Goal: Navigation & Orientation: Understand site structure

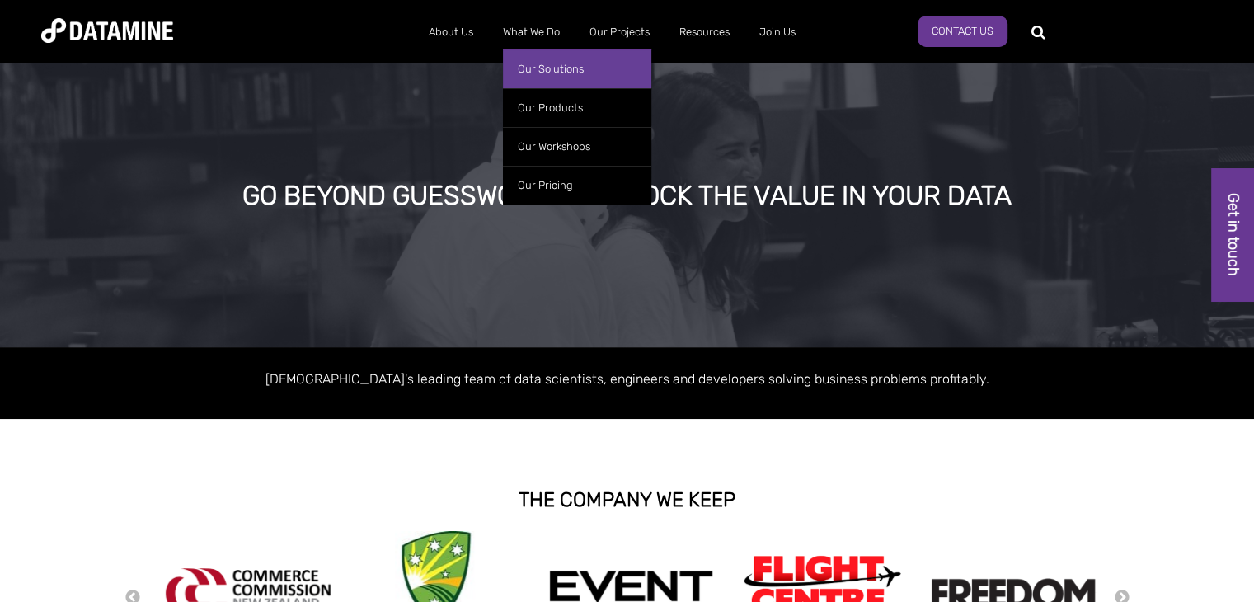
click at [539, 68] on link "Our Solutions" at bounding box center [577, 68] width 148 height 39
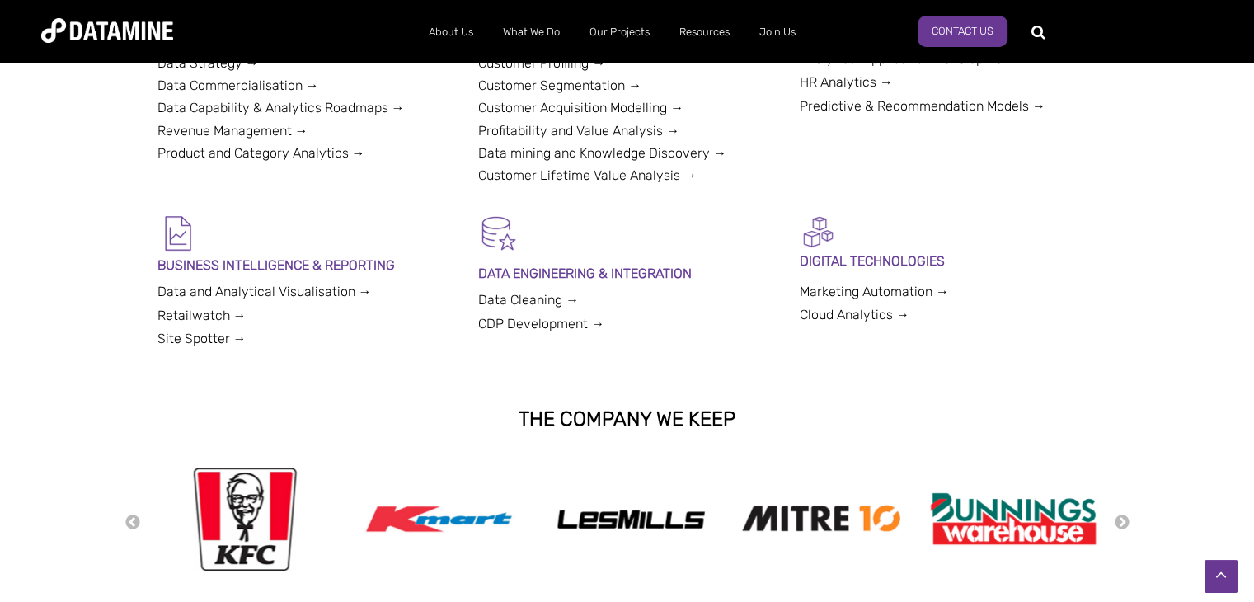
scroll to position [284, 0]
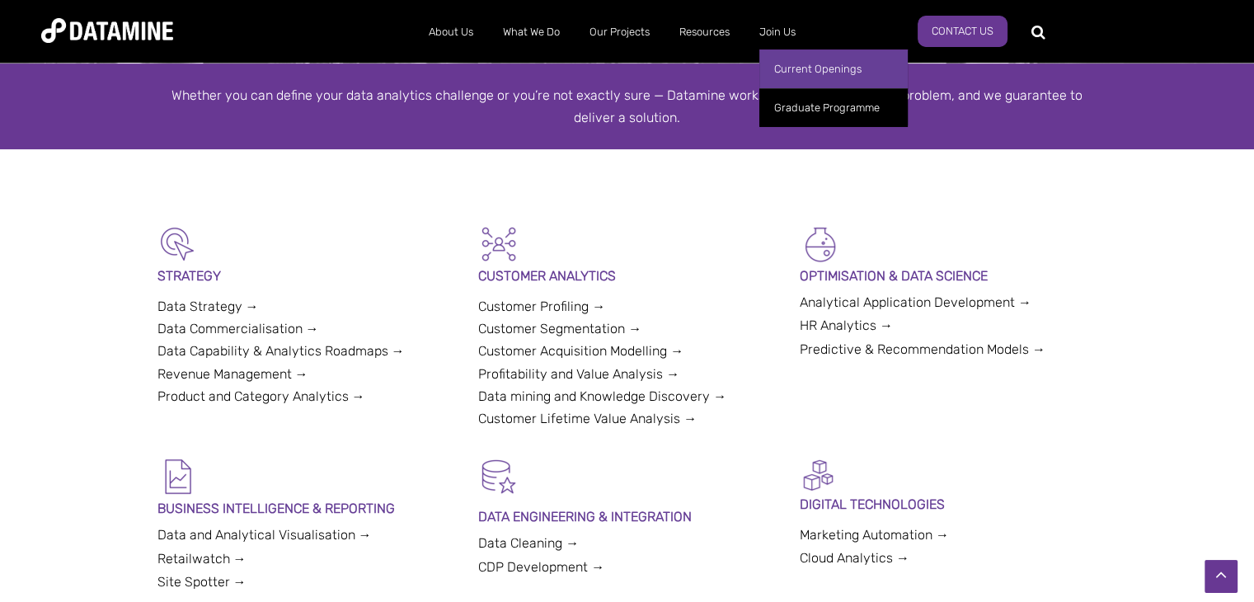
click at [794, 77] on link "Current Openings" at bounding box center [833, 68] width 148 height 39
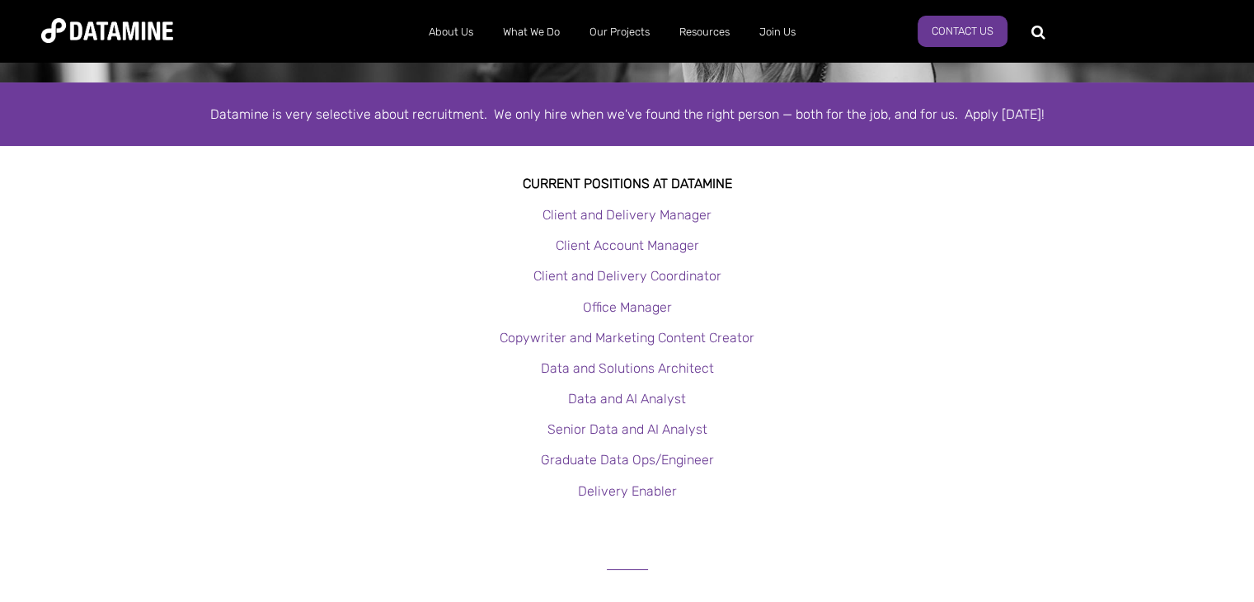
scroll to position [267, 0]
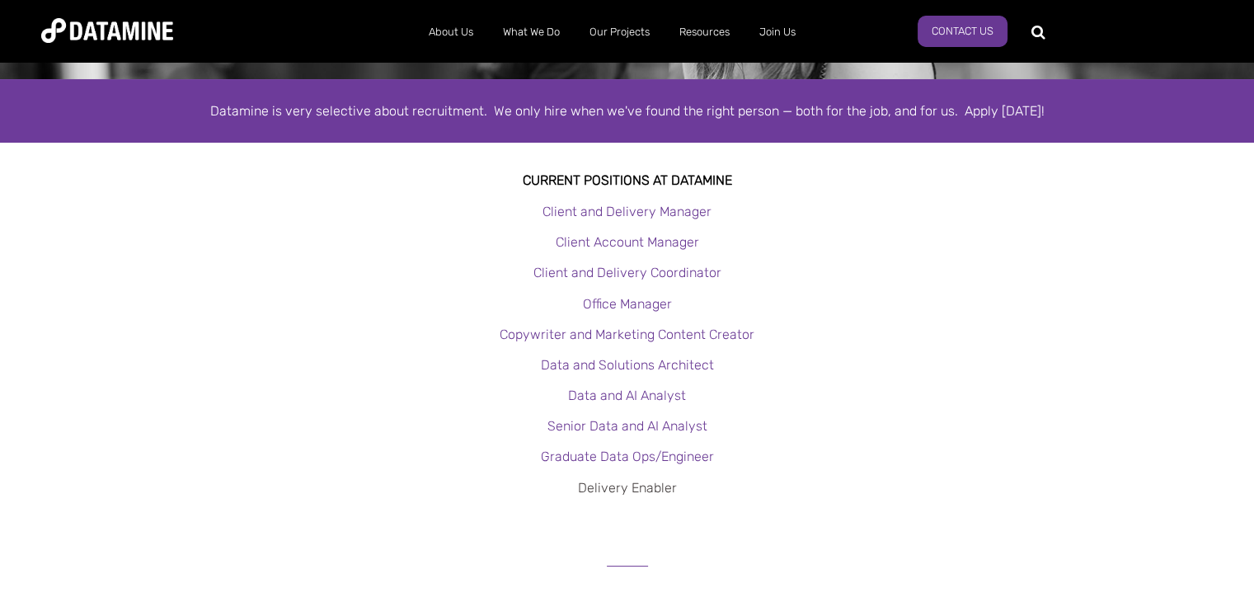
click at [651, 484] on link "Delivery Enabler" at bounding box center [627, 488] width 99 height 16
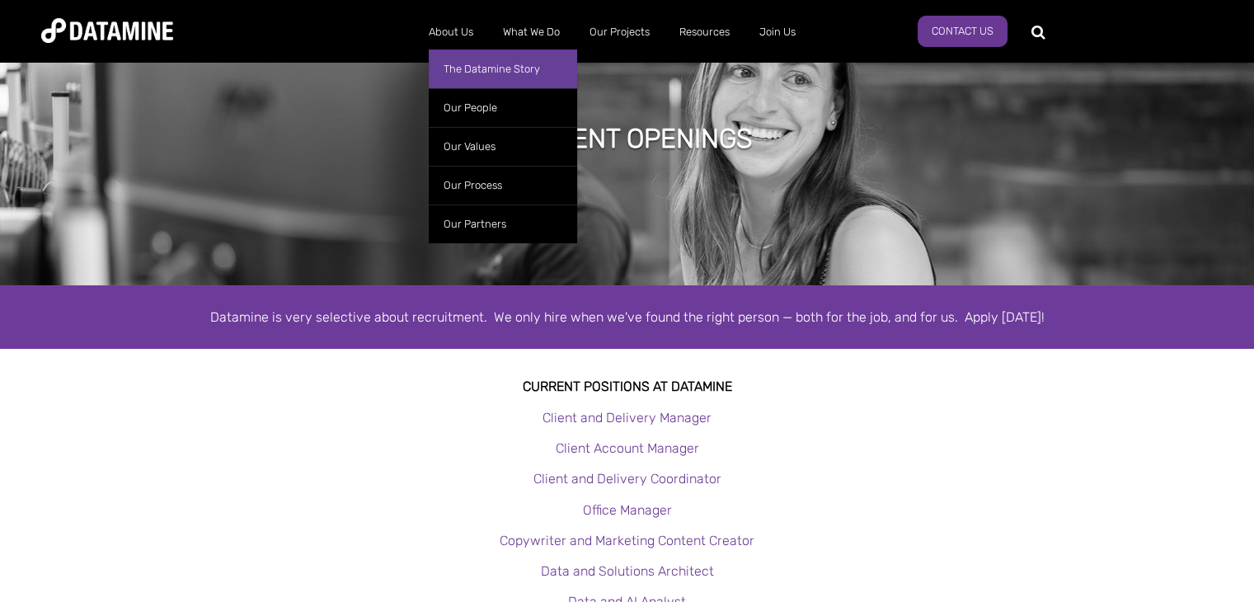
click at [477, 83] on link "The Datamine Story" at bounding box center [503, 68] width 148 height 39
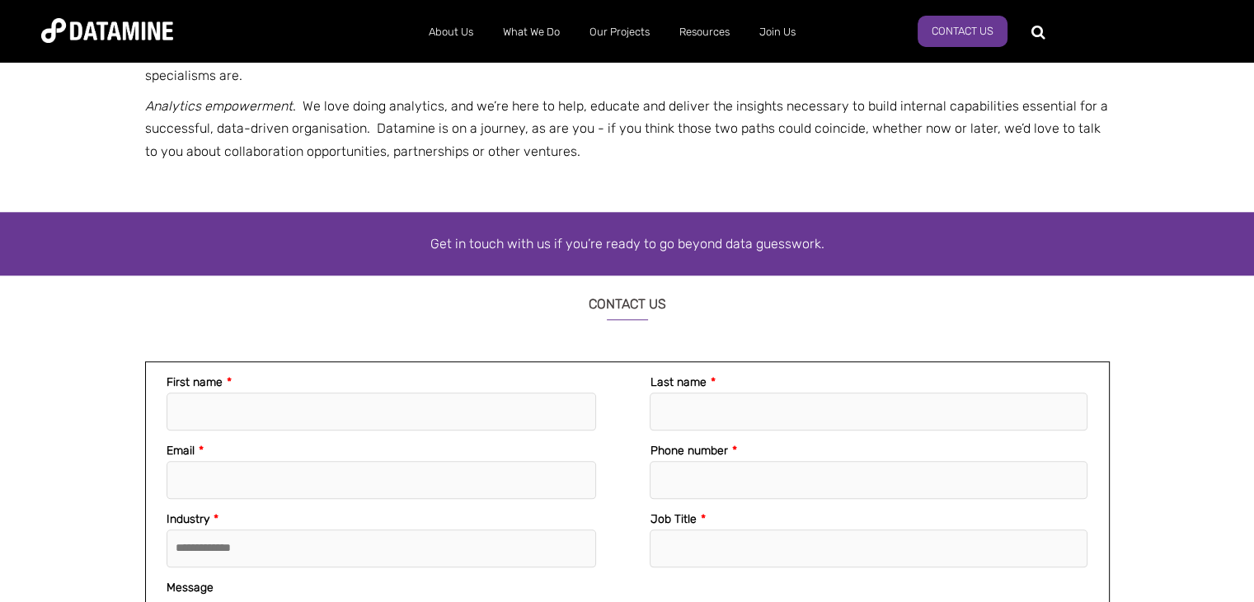
scroll to position [1733, 0]
click at [477, 83] on p "So what’s your part in all this? Your role is to begin experimenting with analy…" at bounding box center [627, 55] width 965 height 68
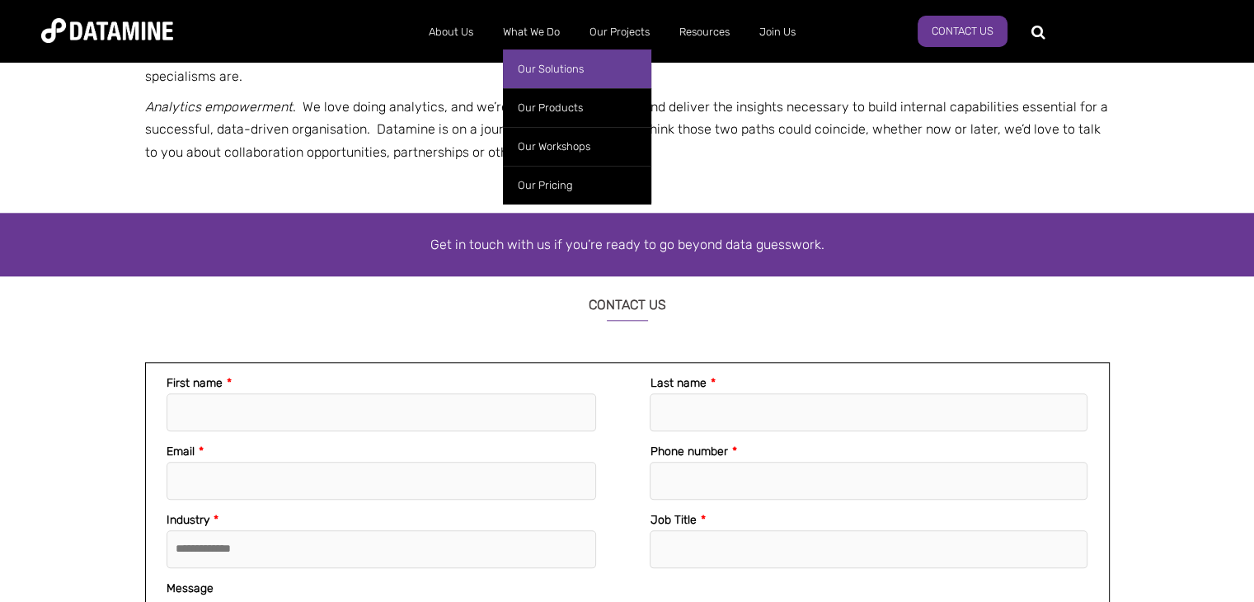
click at [544, 74] on link "Our Solutions" at bounding box center [577, 68] width 148 height 39
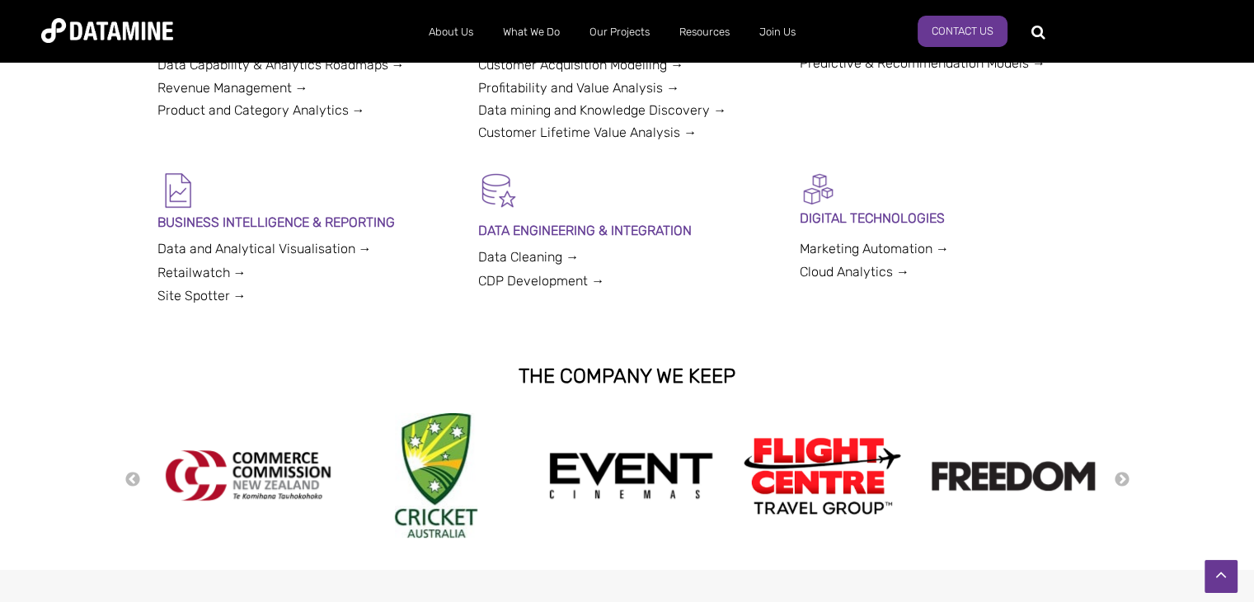
scroll to position [472, 0]
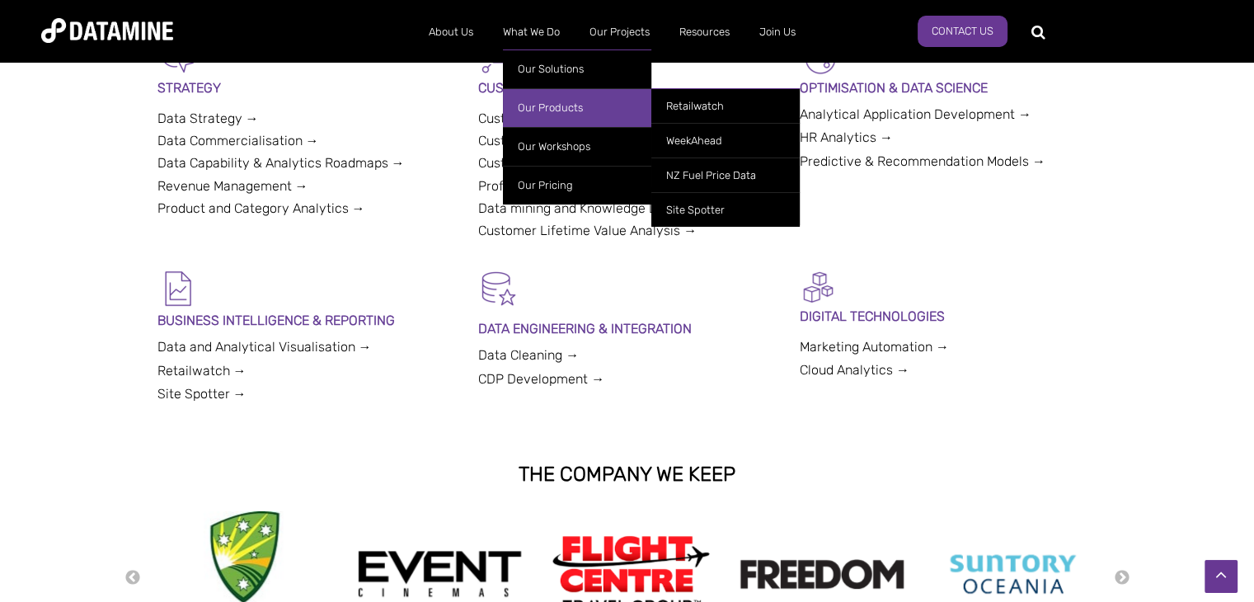
click at [560, 97] on link "Our Products" at bounding box center [577, 107] width 148 height 39
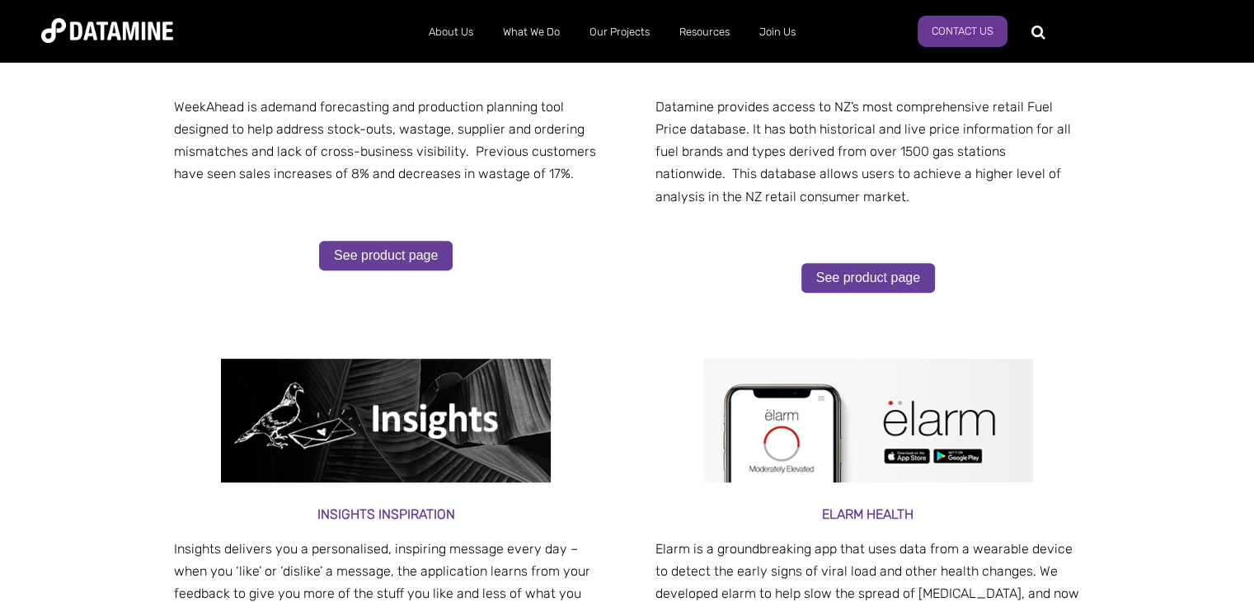
scroll to position [560, 0]
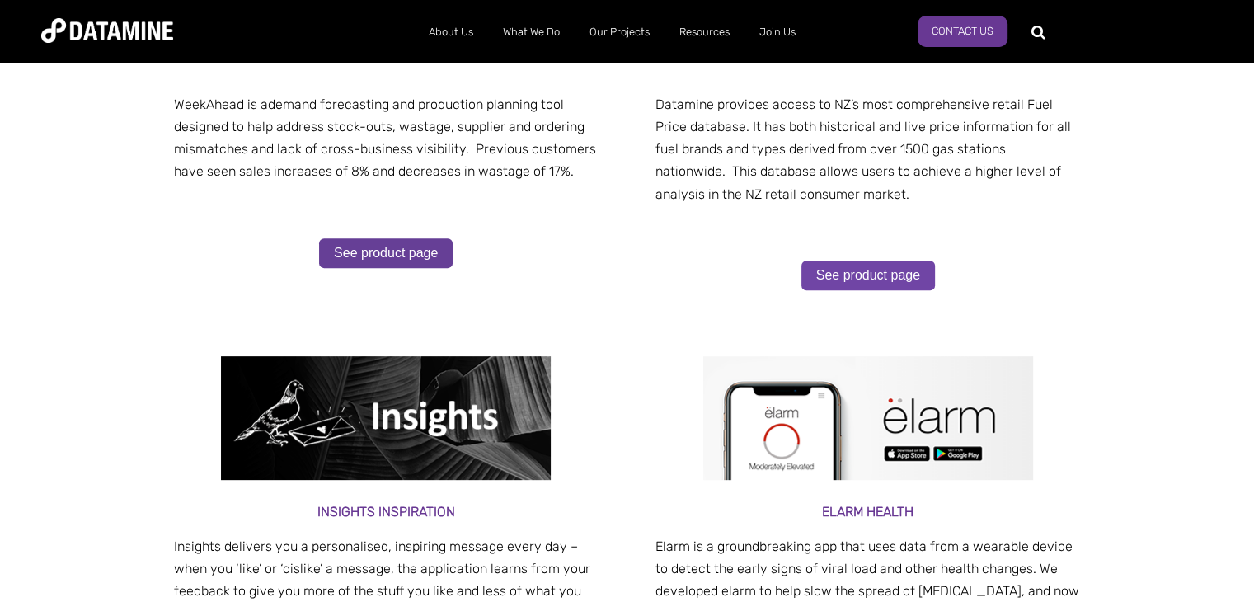
click at [890, 275] on link "See product page" at bounding box center [869, 276] width 134 height 30
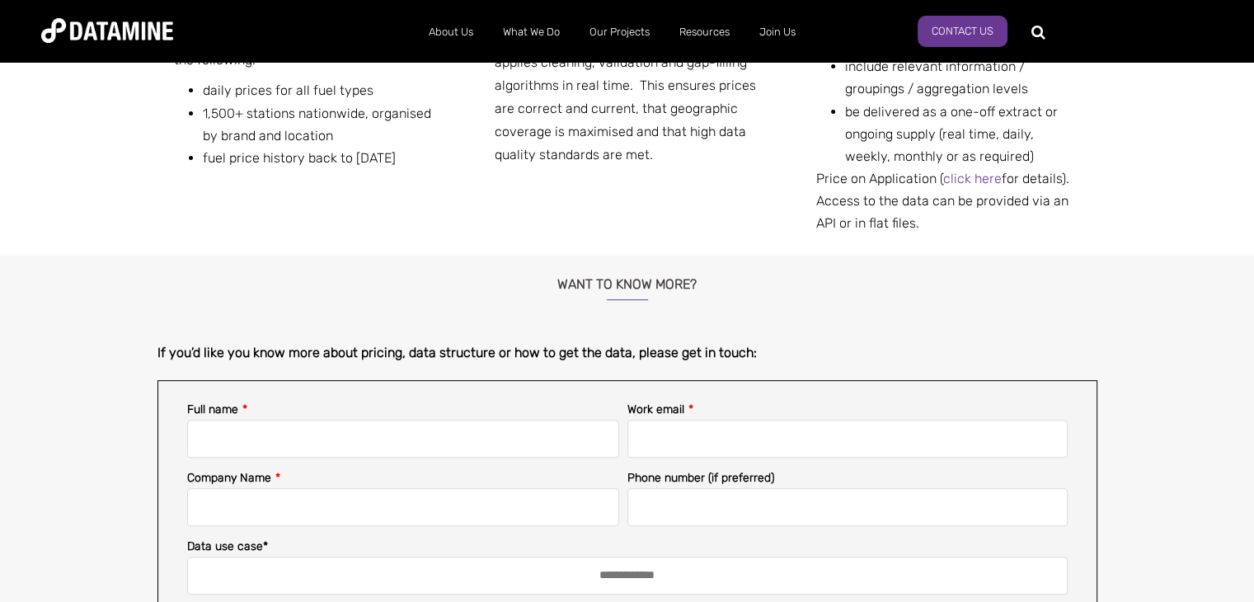
scroll to position [504, 0]
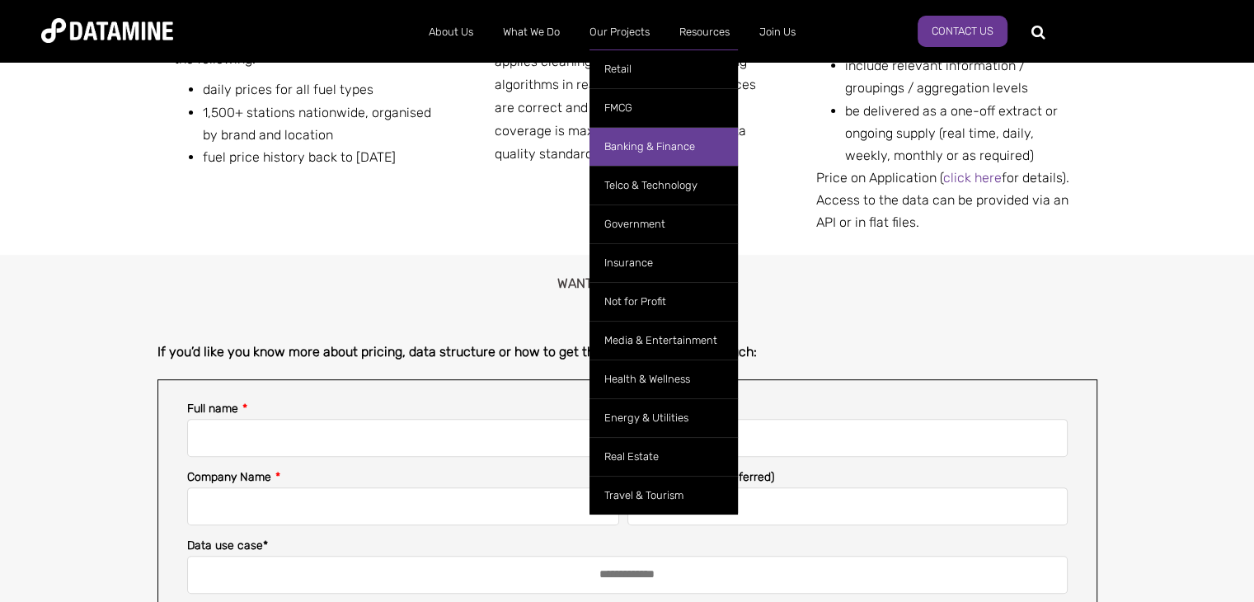
click at [643, 146] on link "Banking & Finance" at bounding box center [664, 146] width 148 height 39
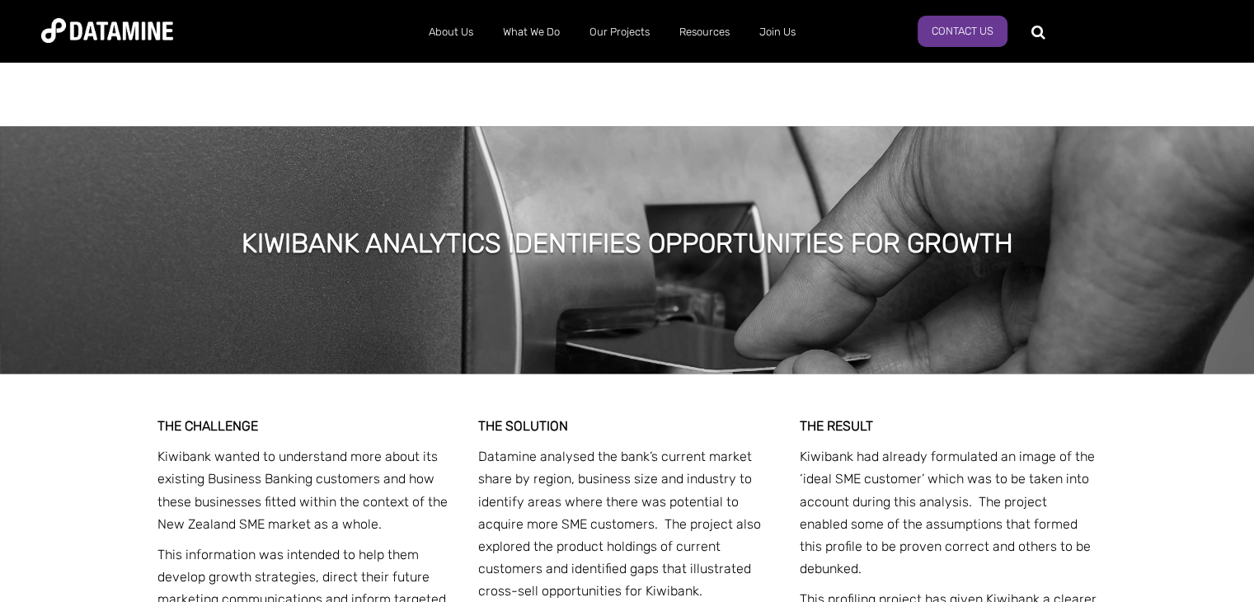
scroll to position [1964, 0]
